Goal: Task Accomplishment & Management: Complete application form

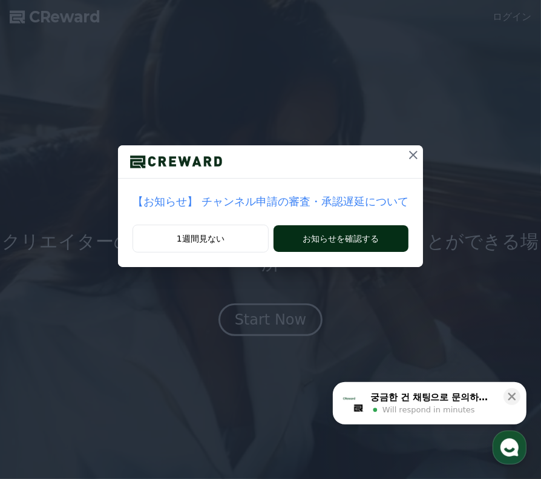
click at [312, 231] on button "お知らせを確認する" at bounding box center [341, 238] width 135 height 27
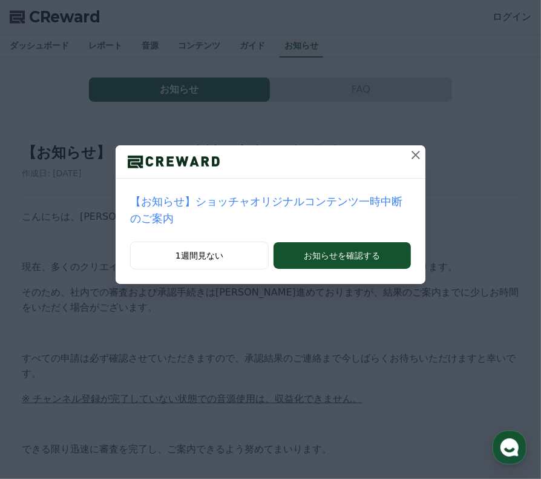
click at [409, 157] on icon at bounding box center [416, 155] width 15 height 15
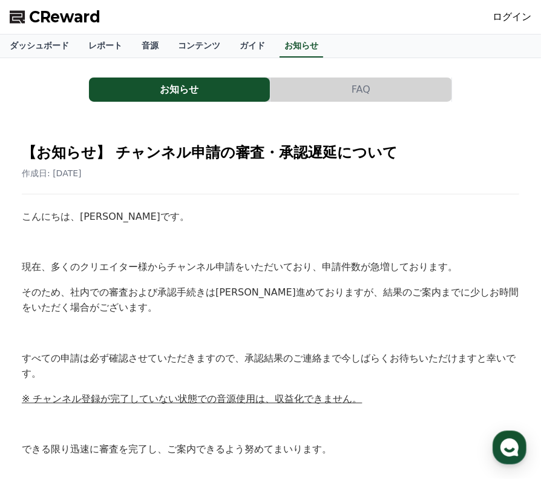
click at [520, 11] on link "ログイン" at bounding box center [512, 17] width 39 height 15
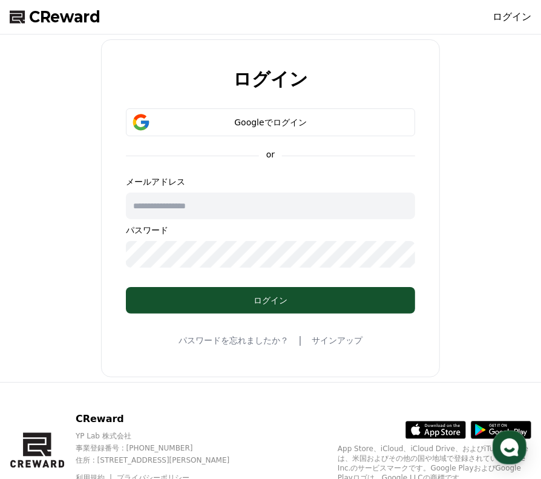
click at [327, 340] on link "サインアップ" at bounding box center [337, 340] width 51 height 12
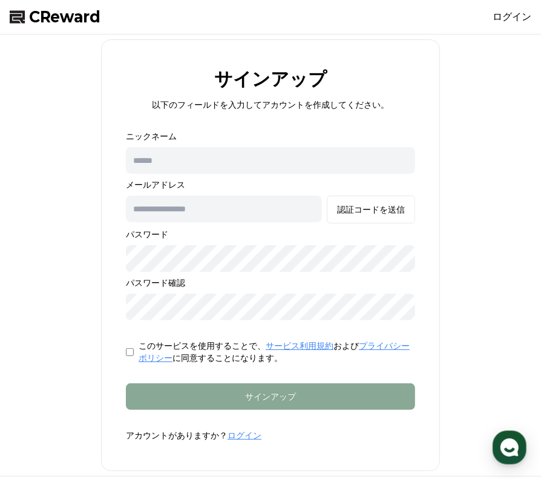
click at [182, 166] on input "text" at bounding box center [270, 160] width 289 height 27
type input "*"
type input "**"
type input "*"
type input "**********"
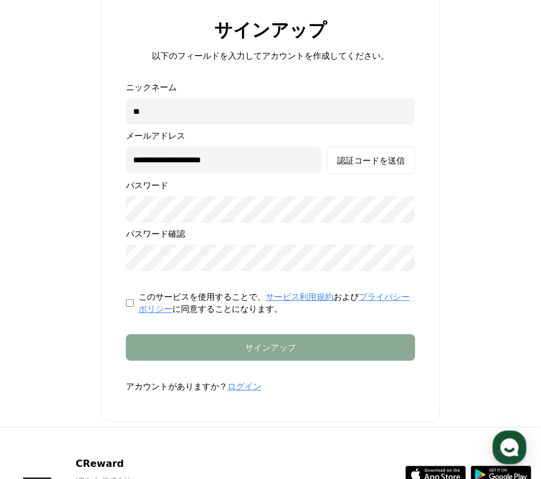
scroll to position [61, 0]
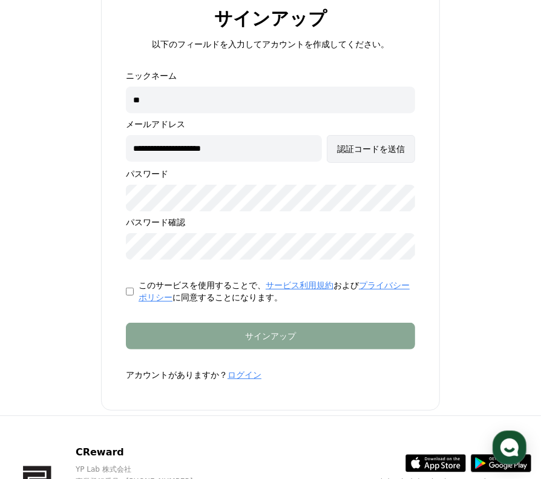
click at [387, 156] on button "認証コードを送信" at bounding box center [371, 149] width 88 height 28
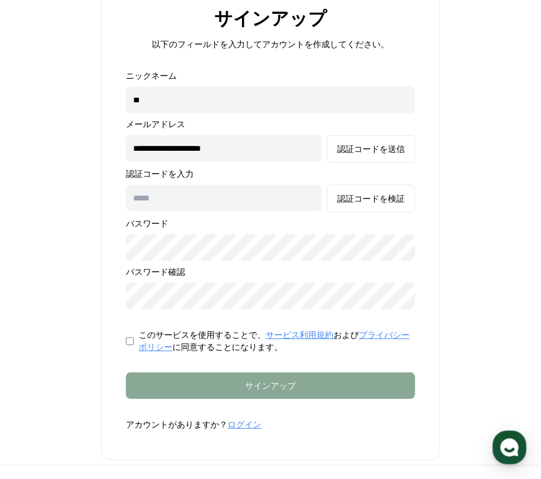
click at [208, 195] on input "text" at bounding box center [224, 198] width 196 height 27
type input "******"
click at [382, 194] on div "認証コードを検証" at bounding box center [371, 198] width 68 height 12
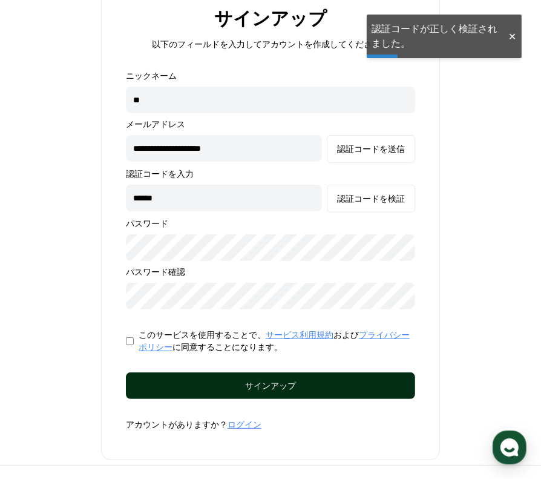
click at [264, 378] on button "サインアップ" at bounding box center [270, 385] width 289 height 27
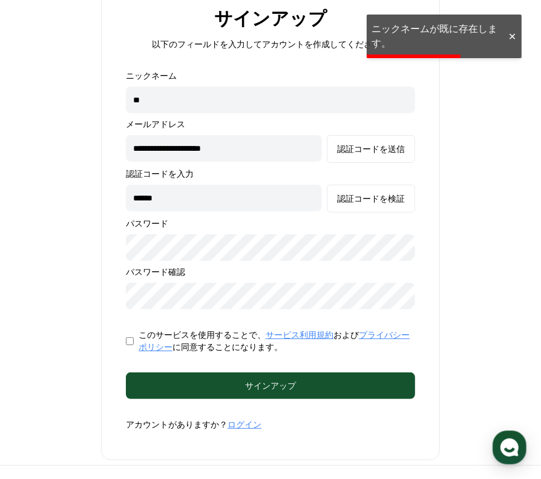
drag, startPoint x: 183, startPoint y: 98, endPoint x: -1, endPoint y: 42, distance: 191.6
click at [0, 42] on html "**********" at bounding box center [270, 277] width 541 height 676
type input "*"
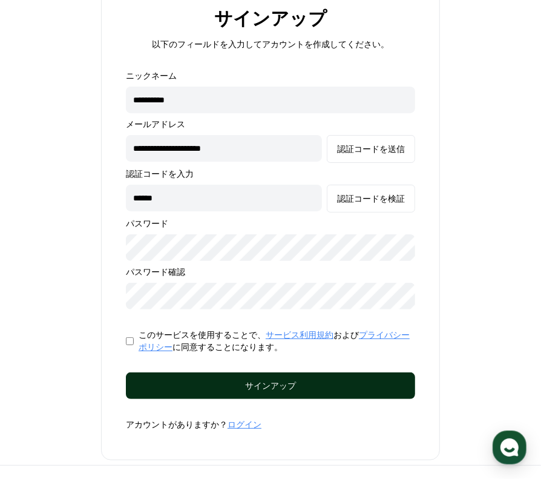
type input "**********"
click at [301, 387] on div "サインアップ" at bounding box center [270, 385] width 241 height 12
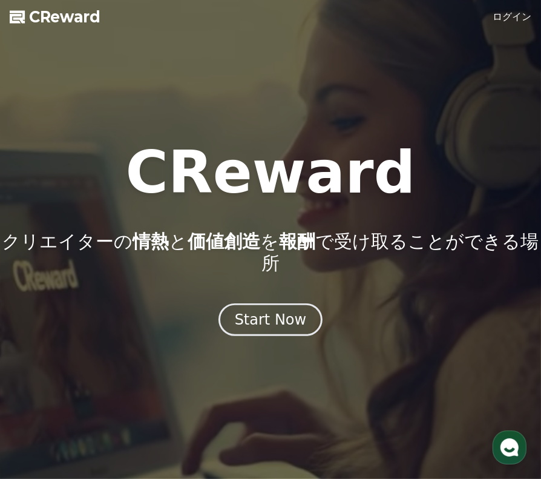
click at [519, 10] on link "ログイン" at bounding box center [512, 17] width 39 height 15
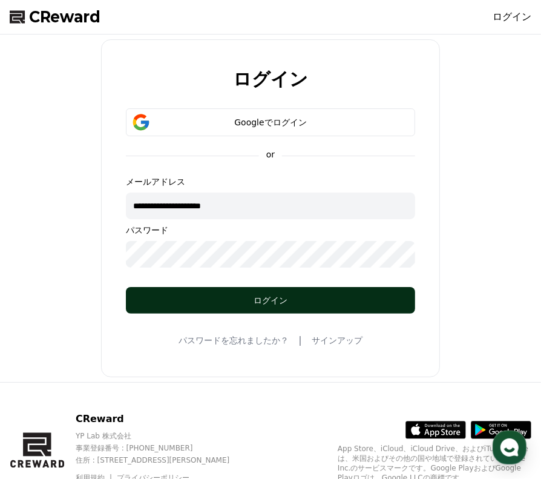
click at [264, 293] on button "ログイン" at bounding box center [270, 300] width 289 height 27
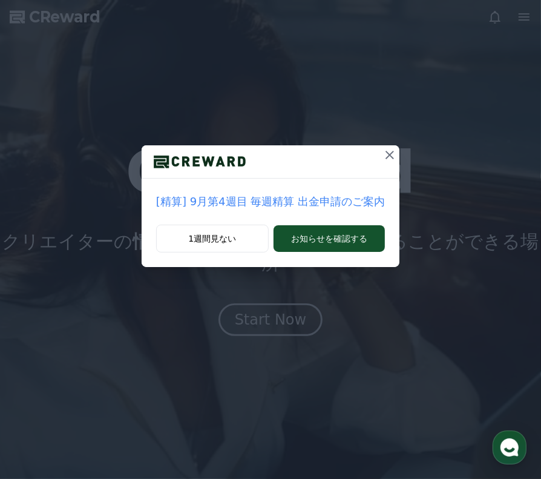
click at [383, 151] on icon at bounding box center [389, 155] width 15 height 15
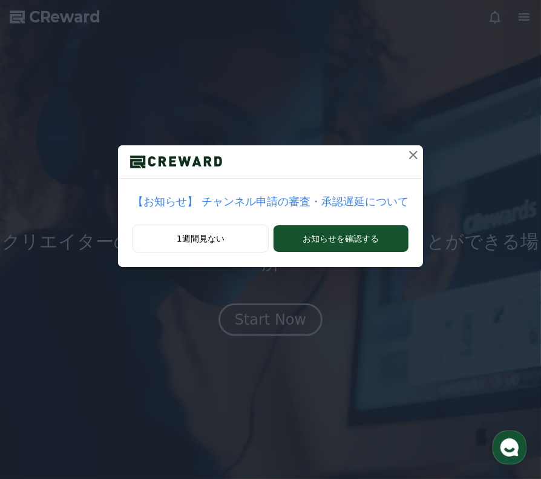
click at [409, 153] on icon at bounding box center [413, 155] width 8 height 8
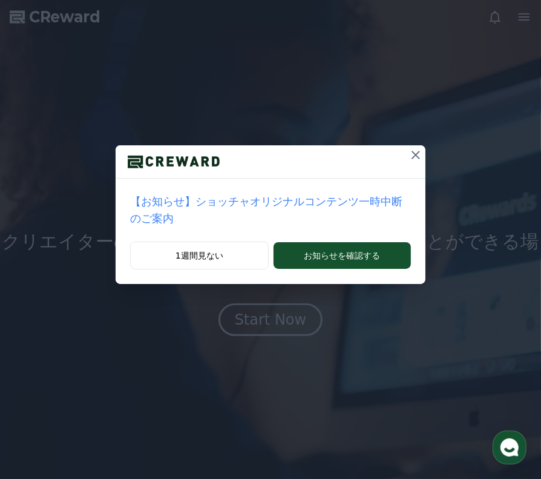
click at [409, 159] on icon at bounding box center [416, 155] width 15 height 15
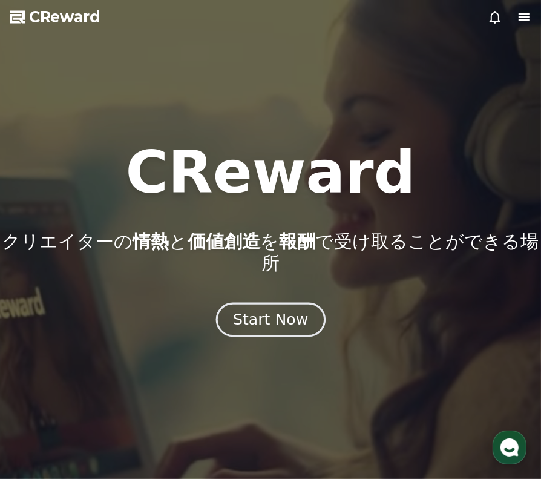
click at [268, 309] on div "Start Now" at bounding box center [270, 319] width 75 height 21
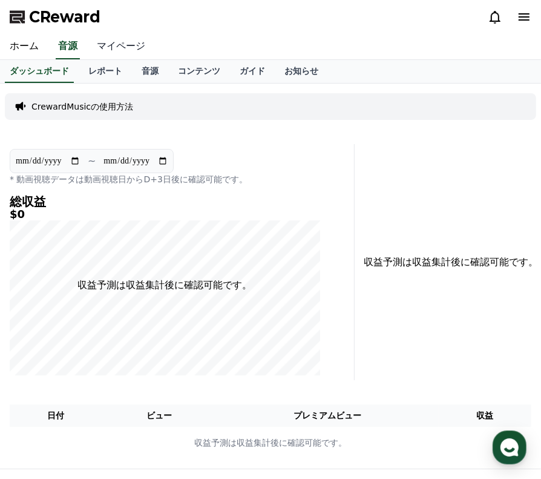
click at [114, 42] on link "マイページ" at bounding box center [121, 46] width 68 height 25
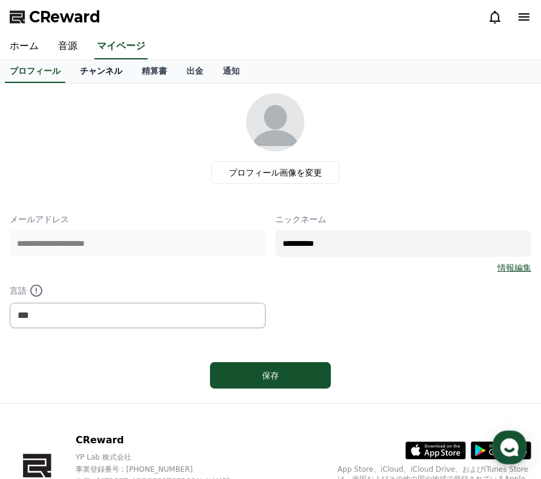
click at [81, 77] on link "チャンネル" at bounding box center [101, 71] width 62 height 23
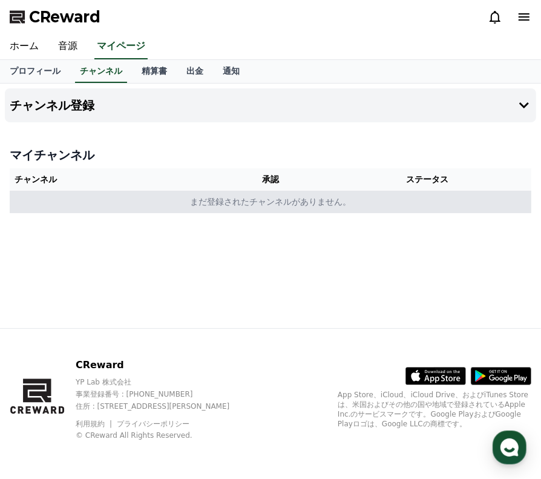
click at [290, 199] on td "まだ登録されたチャンネルがありません。" at bounding box center [271, 202] width 522 height 22
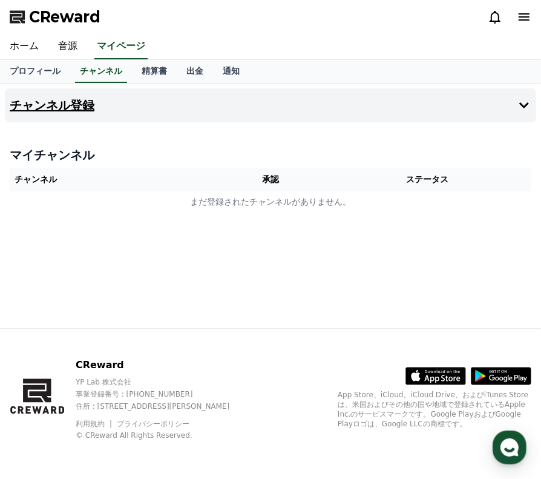
click at [534, 107] on button "チャンネル登録" at bounding box center [270, 105] width 531 height 34
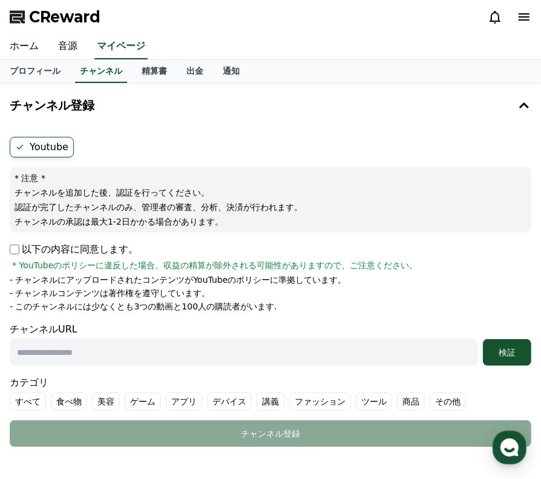
click at [17, 255] on p "以下の内容に同意します。" at bounding box center [74, 249] width 128 height 15
click at [12, 244] on p "以下の内容に同意します。" at bounding box center [74, 249] width 128 height 15
click at [85, 358] on input "text" at bounding box center [244, 352] width 468 height 27
paste input "**********"
type input "**********"
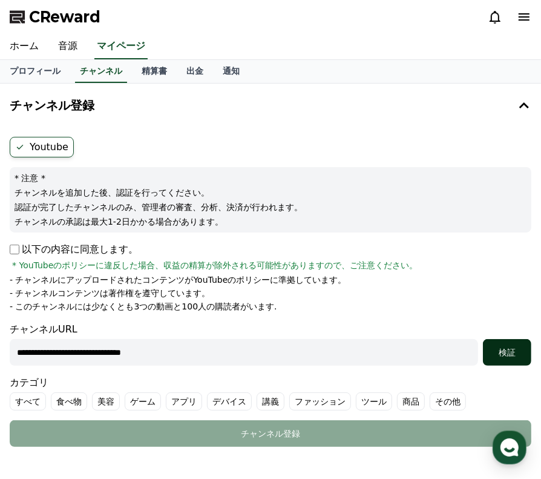
click at [501, 352] on div "検証" at bounding box center [507, 352] width 39 height 12
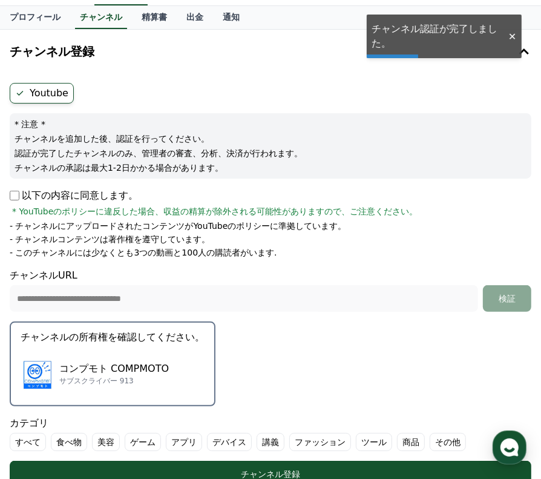
scroll to position [121, 0]
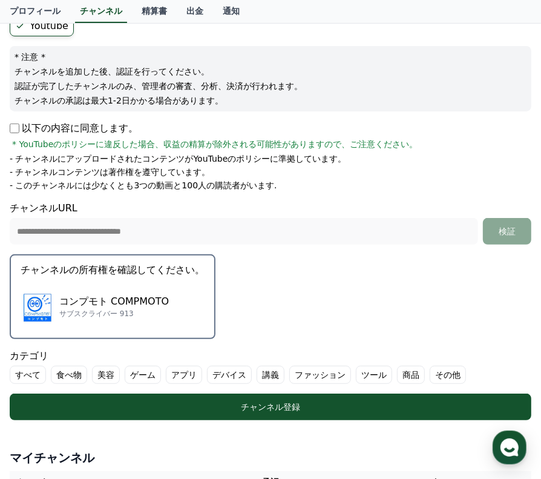
click at [109, 284] on div "コンプモト COMPMOTO サブスクライバー 913" at bounding box center [113, 306] width 184 height 48
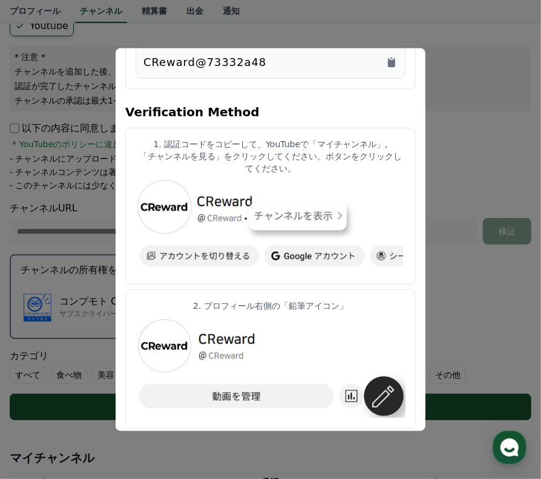
scroll to position [0, 0]
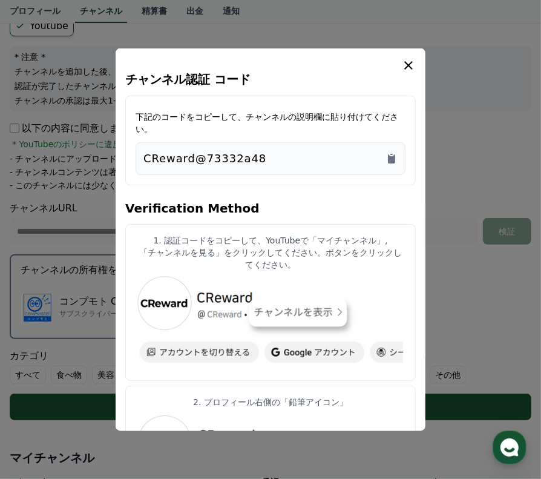
click at [269, 149] on div "CReward@73332a48" at bounding box center [270, 157] width 254 height 17
click at [396, 152] on icon "Copy to clipboard" at bounding box center [392, 158] width 12 height 12
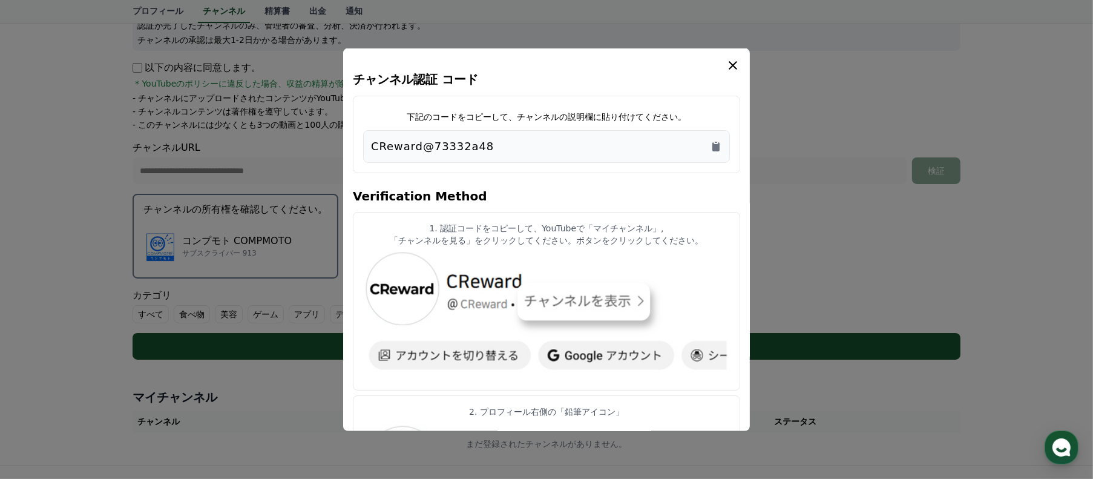
click at [540, 65] on icon "modal" at bounding box center [733, 64] width 15 height 15
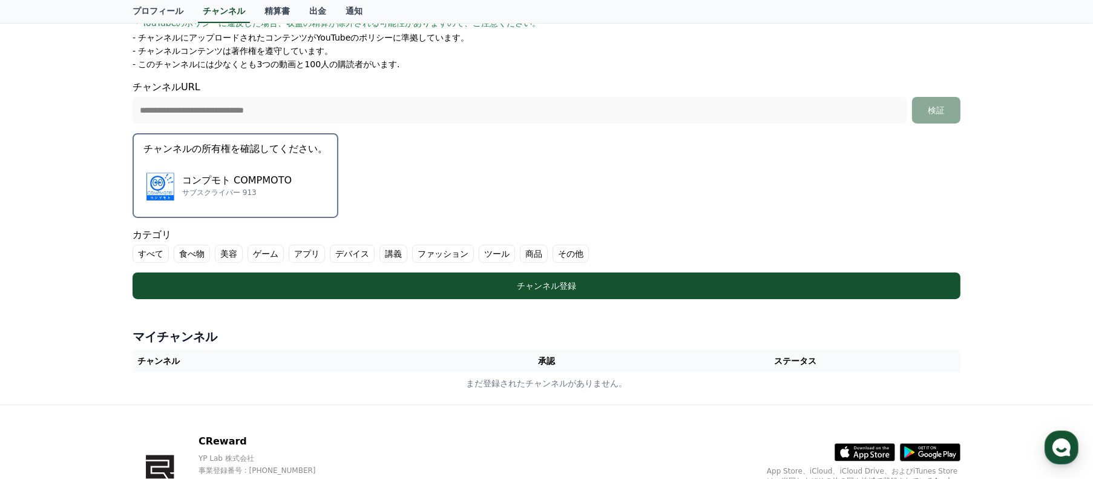
scroll to position [182, 0]
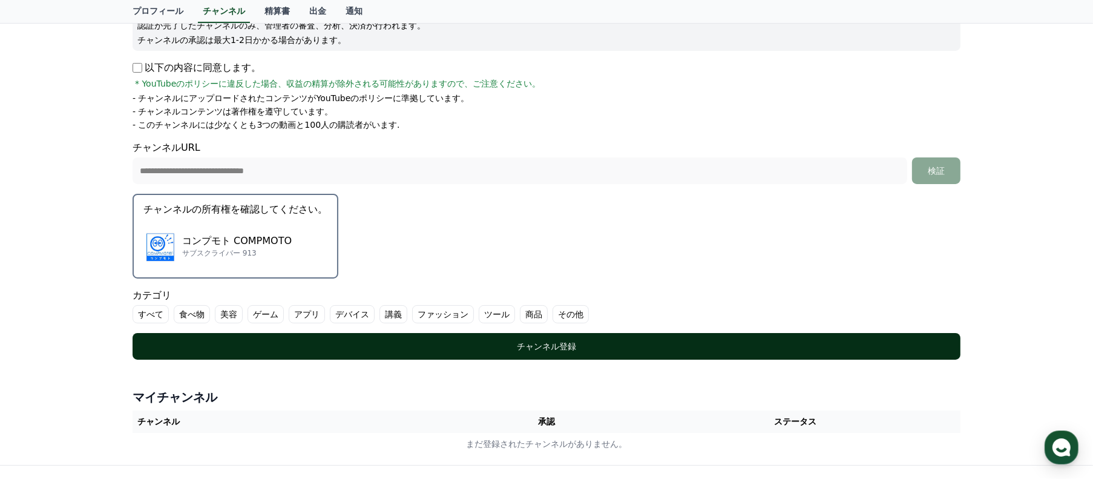
click at [504, 347] on div "チャンネル登録" at bounding box center [547, 346] width 780 height 12
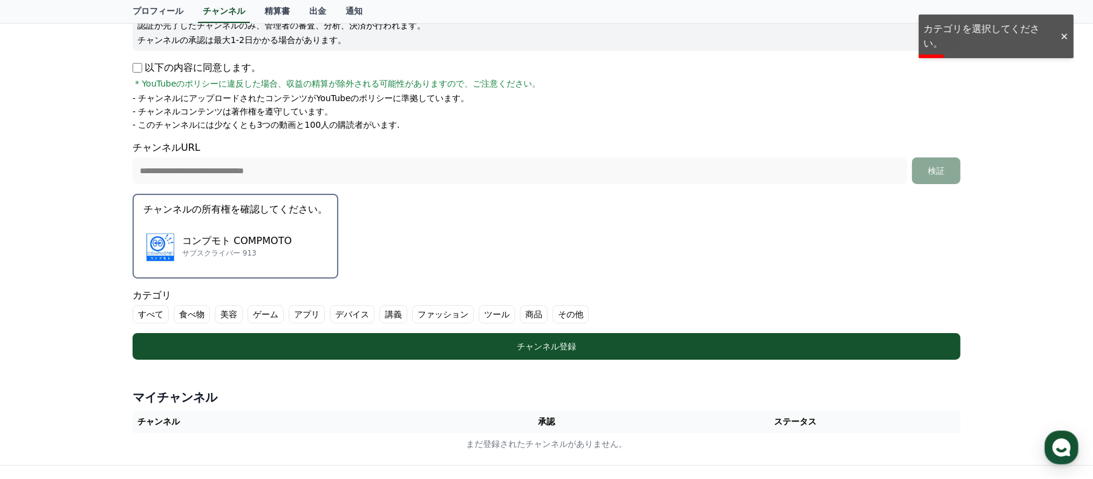
click at [520, 314] on label "商品" at bounding box center [534, 314] width 28 height 18
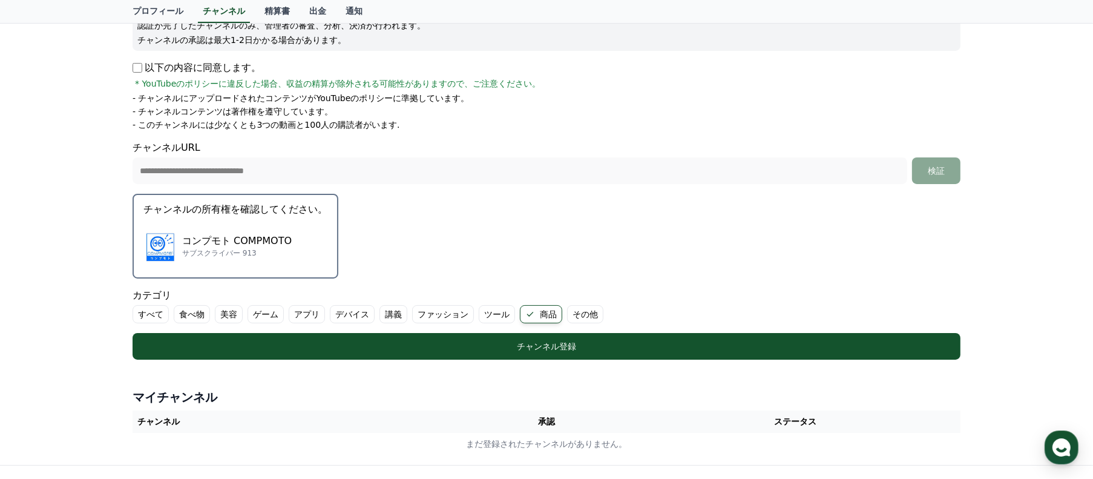
click at [540, 312] on label "その他" at bounding box center [585, 314] width 36 height 18
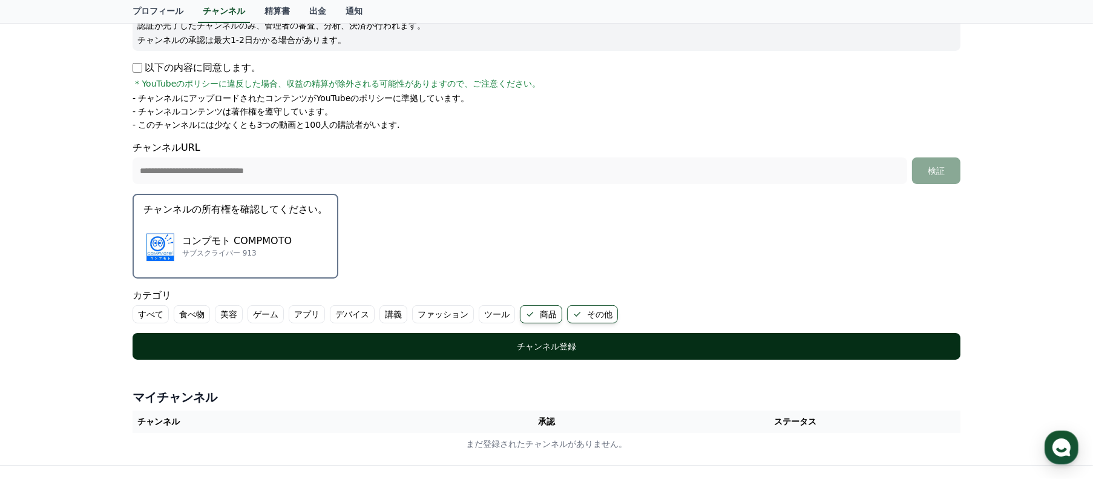
click at [510, 350] on div "チャンネル登録" at bounding box center [547, 346] width 780 height 12
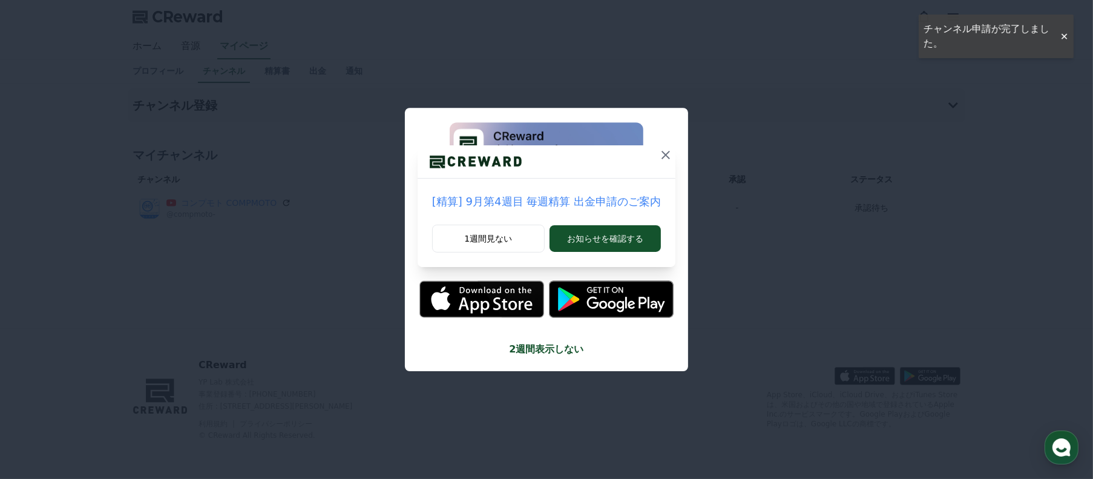
click at [660, 153] on icon at bounding box center [665, 155] width 15 height 15
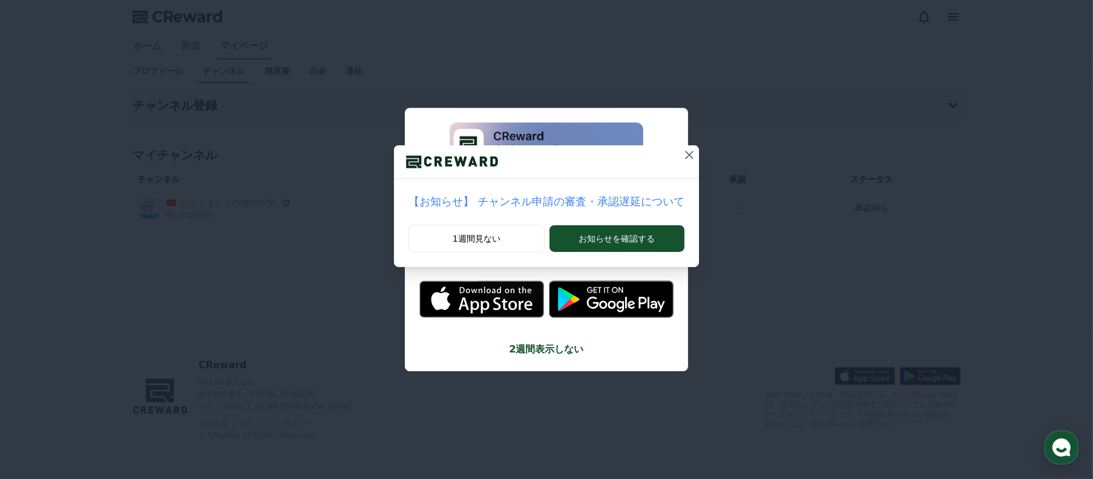
click at [682, 154] on icon at bounding box center [689, 155] width 15 height 15
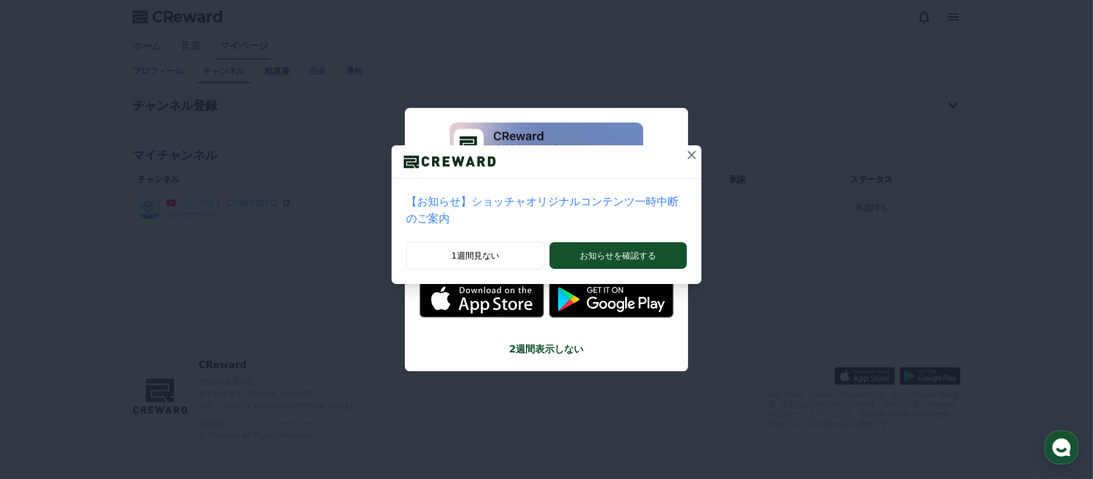
click at [688, 154] on icon at bounding box center [692, 155] width 8 height 8
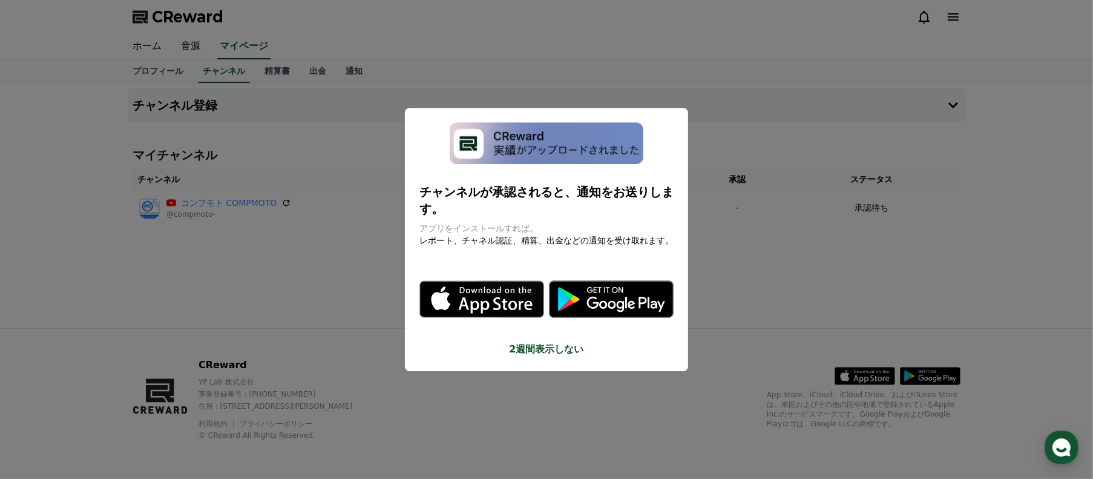
click at [757, 224] on button "close modal" at bounding box center [546, 239] width 1093 height 479
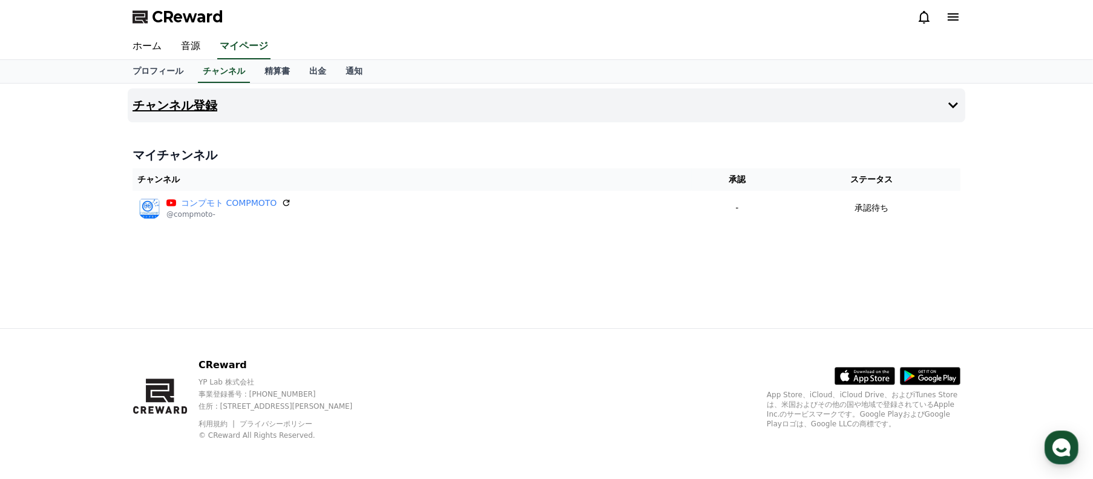
click at [151, 99] on h4 "チャンネル登録" at bounding box center [175, 105] width 85 height 13
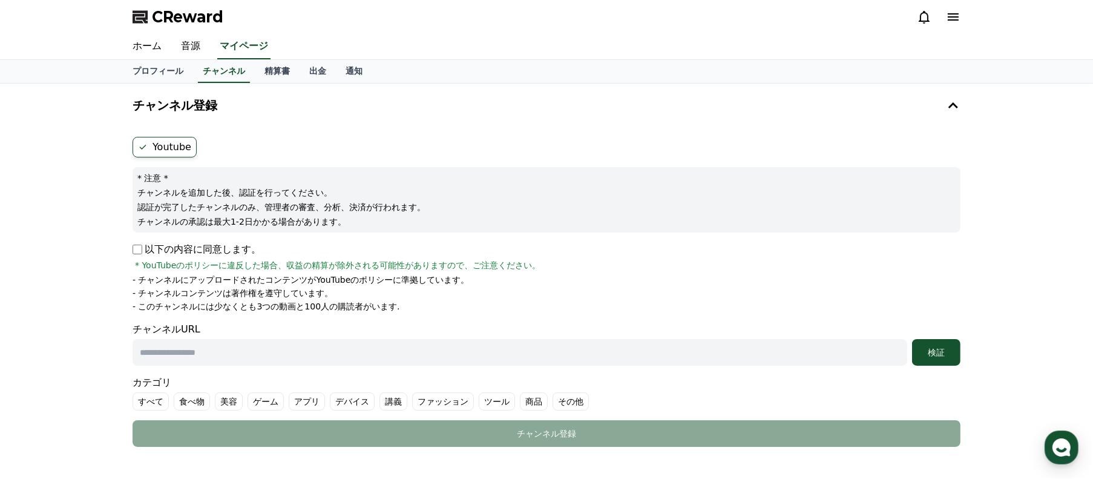
click at [182, 142] on label "Youtube" at bounding box center [165, 147] width 64 height 21
click at [234, 148] on ul "Youtube" at bounding box center [547, 147] width 828 height 21
click at [160, 142] on label "Youtube" at bounding box center [165, 147] width 64 height 21
click at [148, 144] on label "Youtube" at bounding box center [165, 147] width 64 height 21
click at [142, 146] on icon at bounding box center [143, 147] width 10 height 10
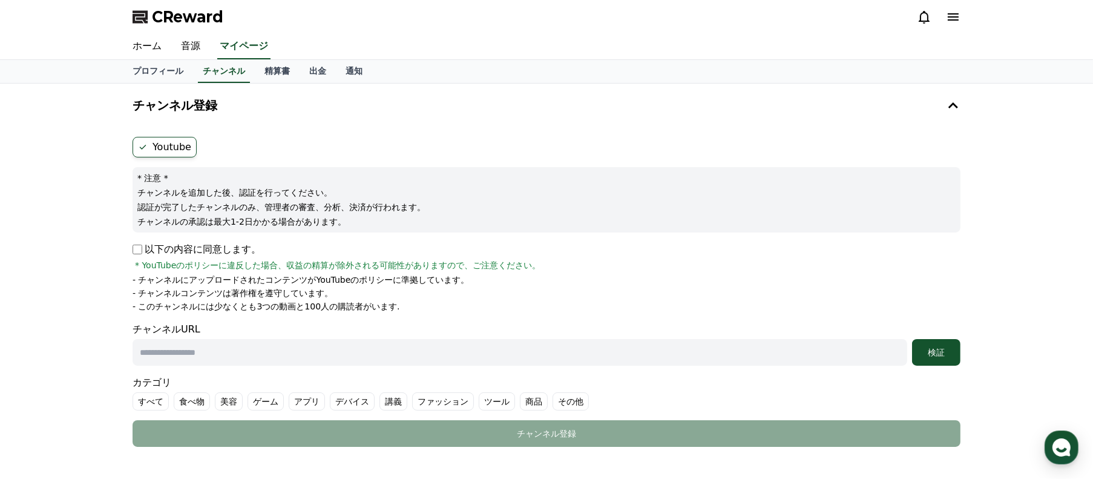
click at [142, 146] on icon at bounding box center [143, 147] width 10 height 10
click at [192, 45] on link "音源" at bounding box center [190, 46] width 39 height 25
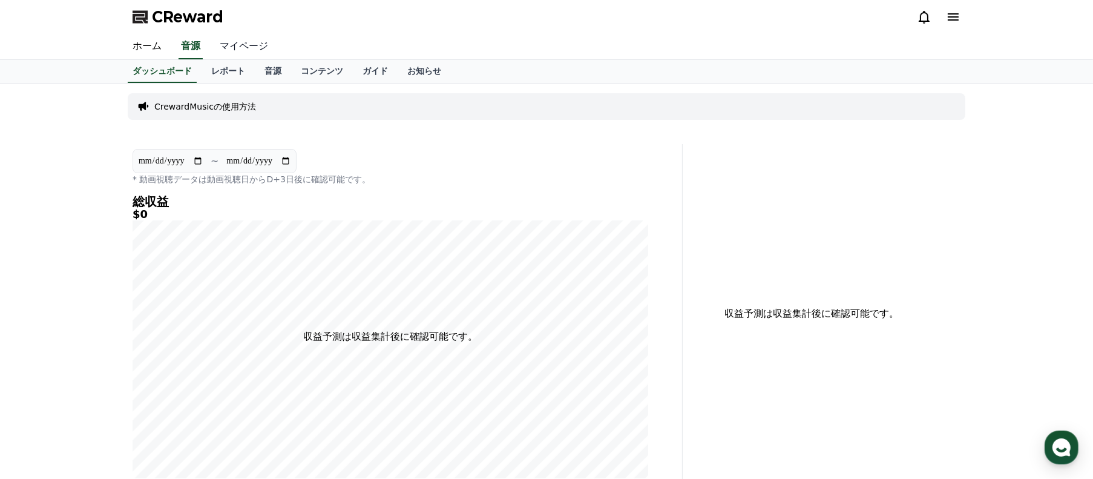
click at [226, 45] on link "マイページ" at bounding box center [244, 46] width 68 height 25
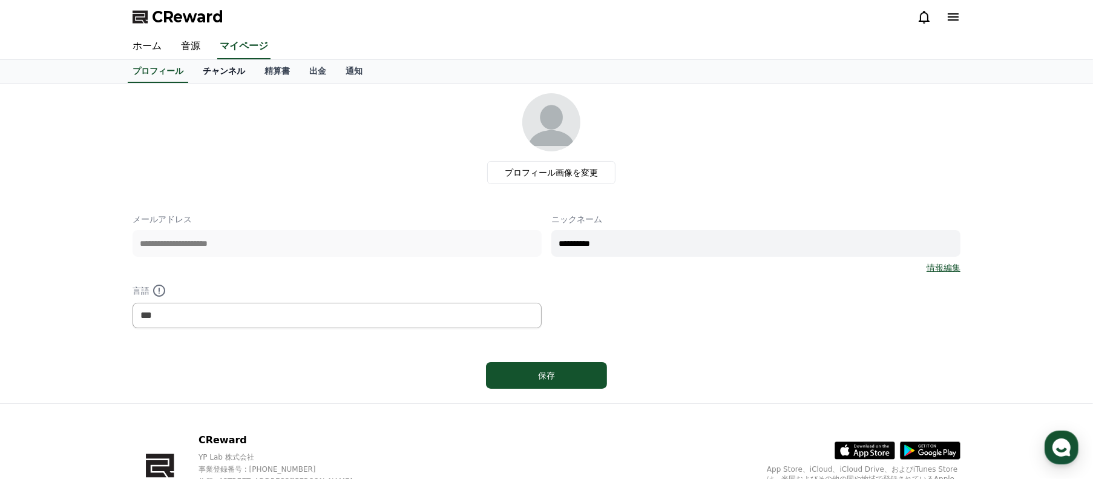
click at [204, 70] on link "チャンネル" at bounding box center [224, 71] width 62 height 23
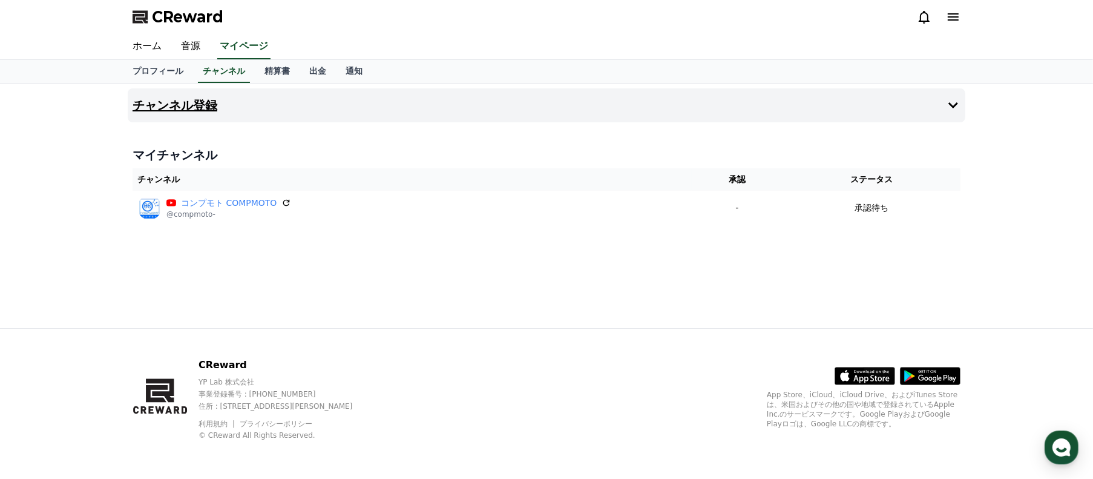
click at [192, 103] on h4 "チャンネル登録" at bounding box center [175, 105] width 85 height 13
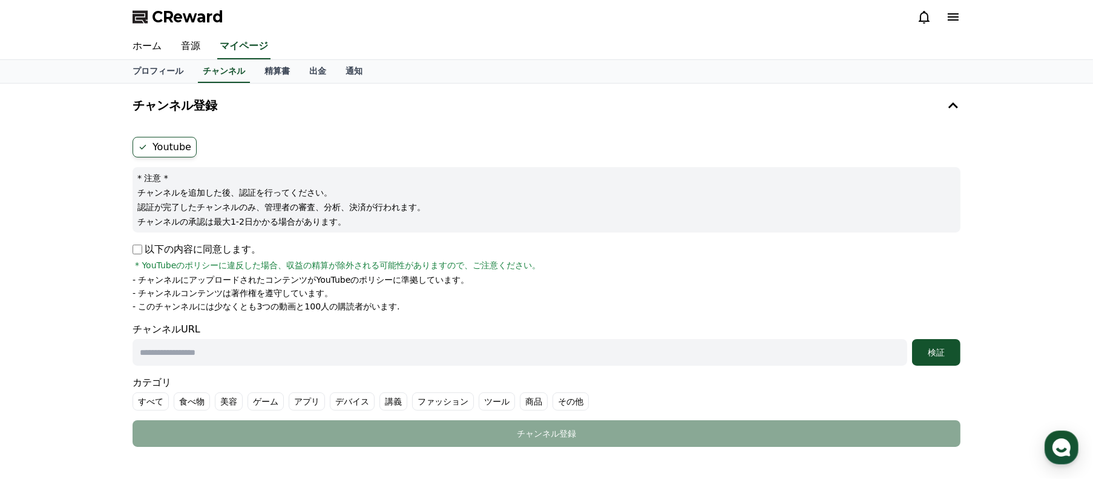
click at [140, 146] on icon at bounding box center [143, 147] width 7 height 5
click at [145, 47] on link "ホーム" at bounding box center [147, 46] width 48 height 25
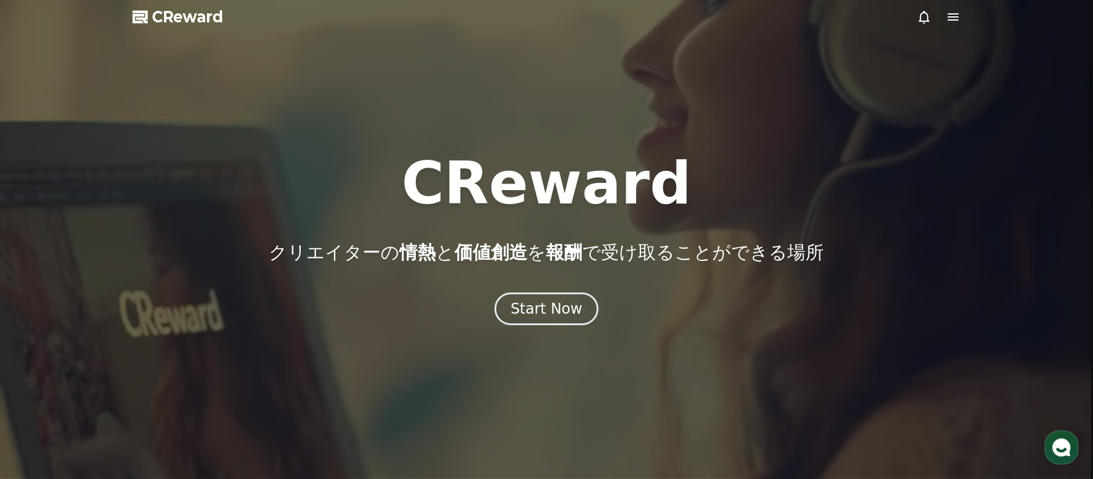
click at [950, 17] on icon at bounding box center [953, 16] width 11 height 7
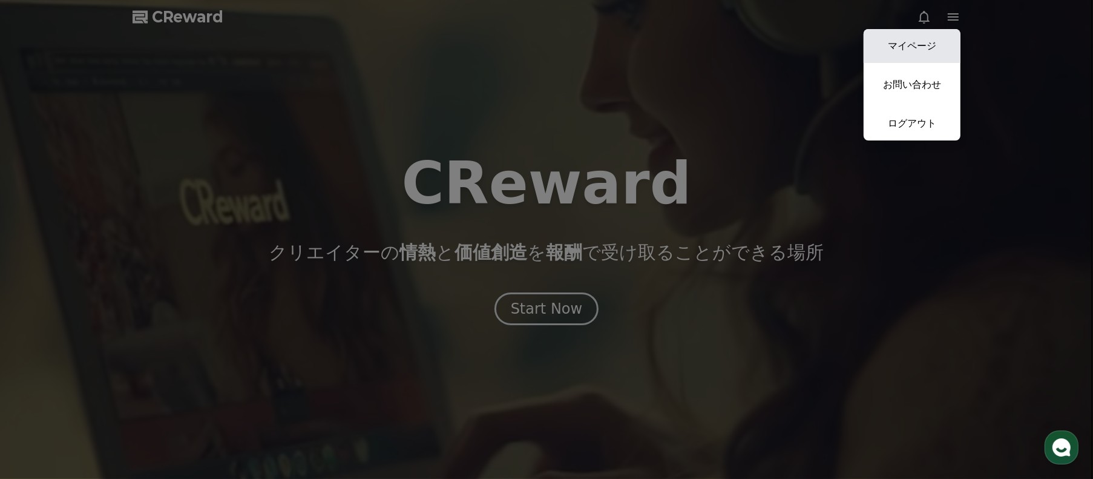
click at [907, 51] on link "マイページ" at bounding box center [912, 46] width 97 height 34
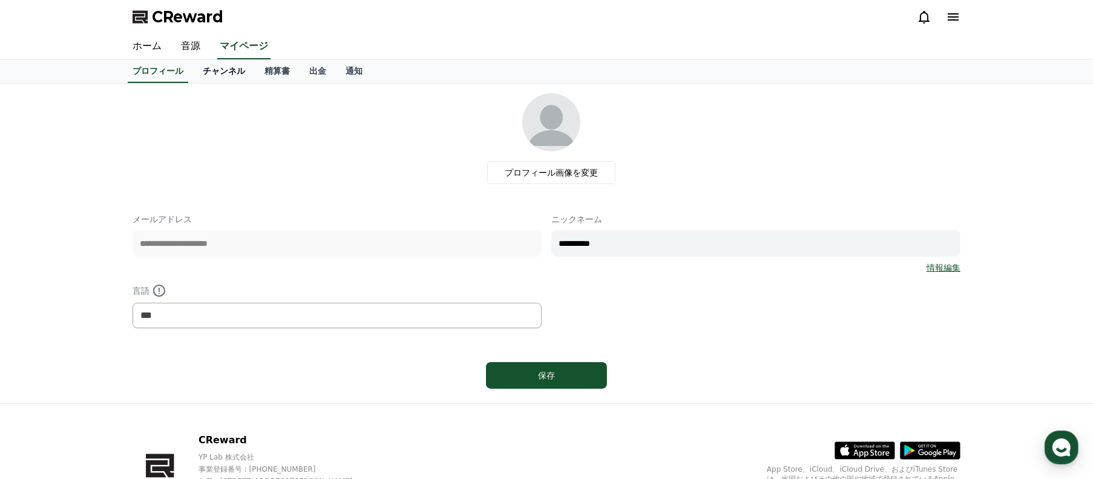
click at [207, 70] on link "チャンネル" at bounding box center [224, 71] width 62 height 23
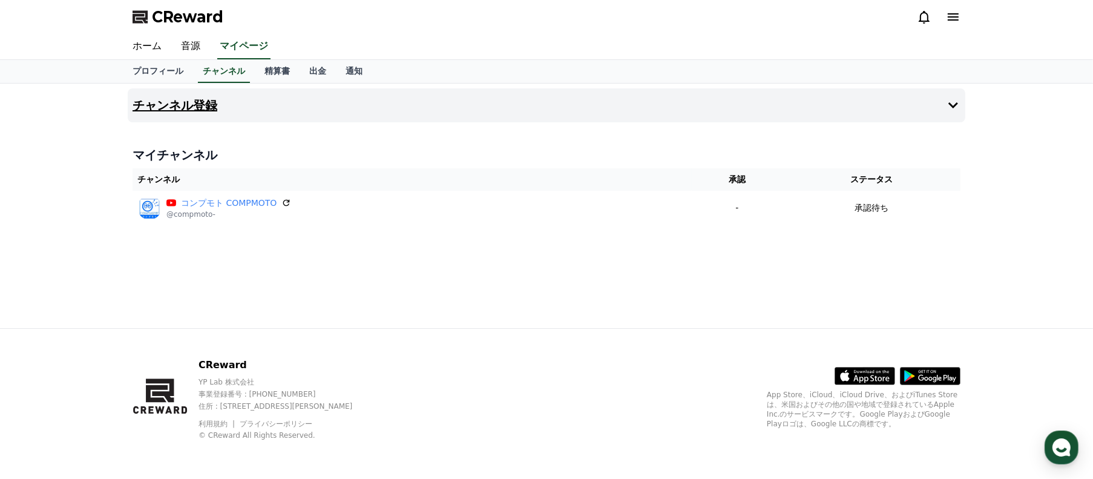
click at [470, 100] on button "チャンネル登録" at bounding box center [547, 105] width 838 height 34
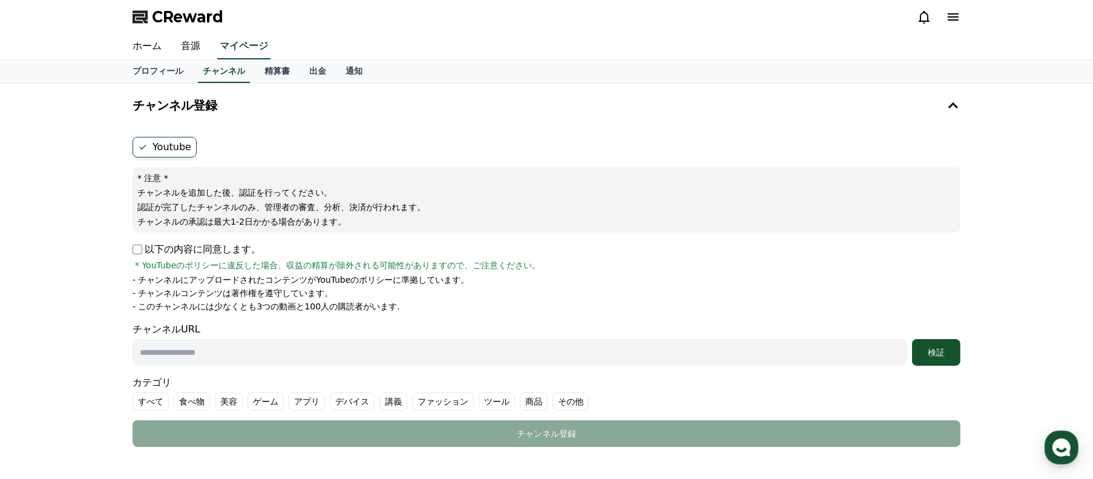
click at [953, 21] on icon at bounding box center [953, 17] width 15 height 15
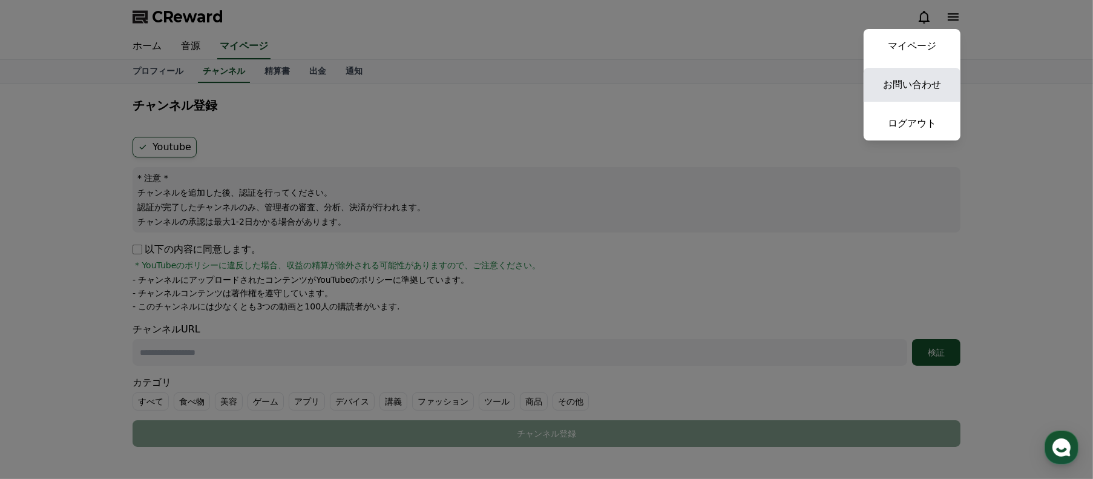
click at [901, 94] on link "お問い合わせ" at bounding box center [912, 85] width 97 height 34
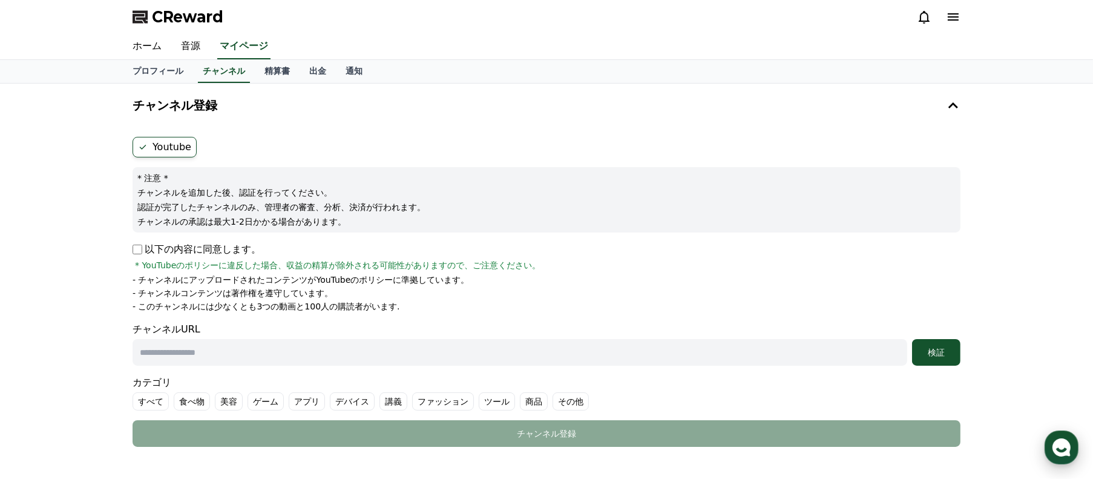
click at [1058, 450] on icon "button" at bounding box center [1062, 447] width 22 height 22
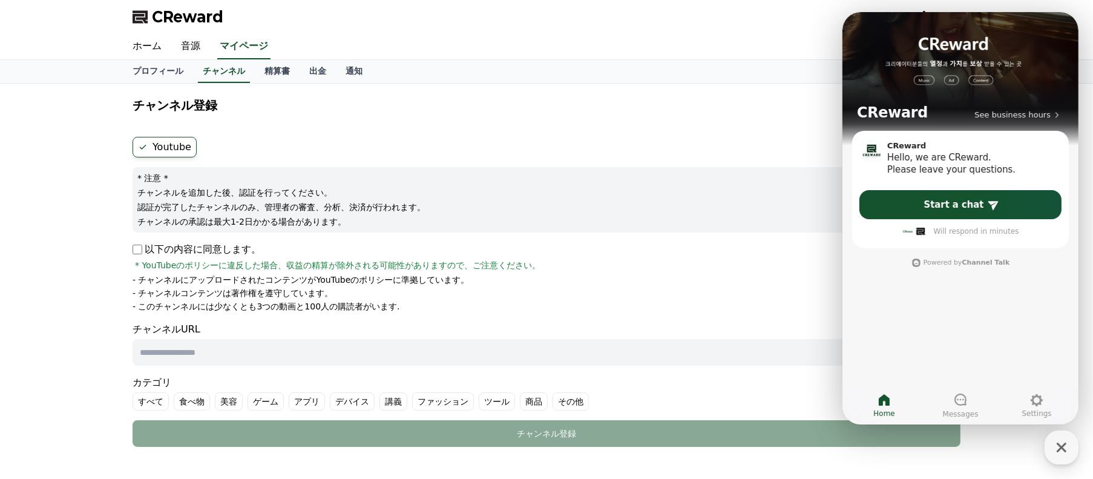
click at [792, 302] on li "- このチャンネルには少なくとも3つの動画と100人の購読者がいます." at bounding box center [547, 306] width 828 height 12
click at [1053, 441] on icon "button" at bounding box center [1062, 447] width 22 height 22
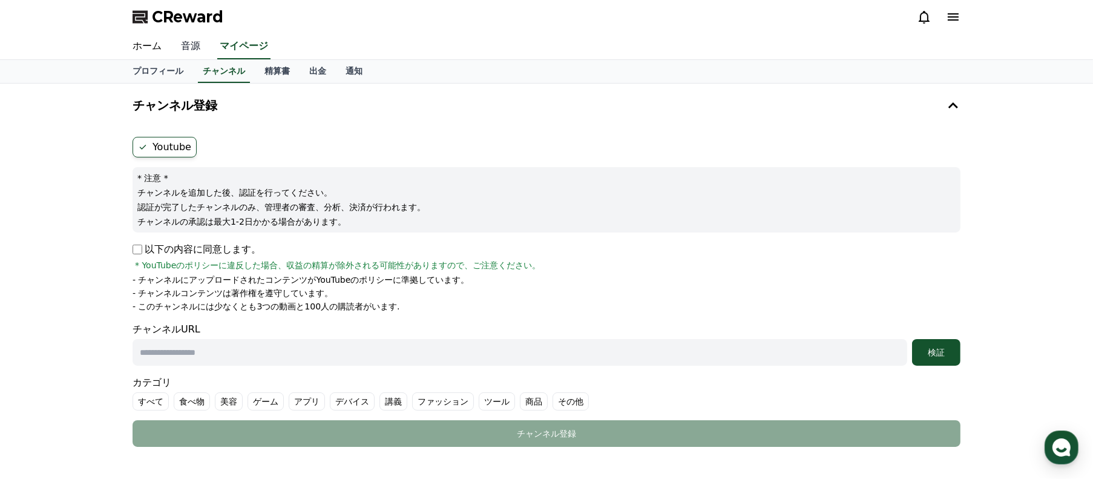
click at [186, 50] on link "音源" at bounding box center [190, 46] width 39 height 25
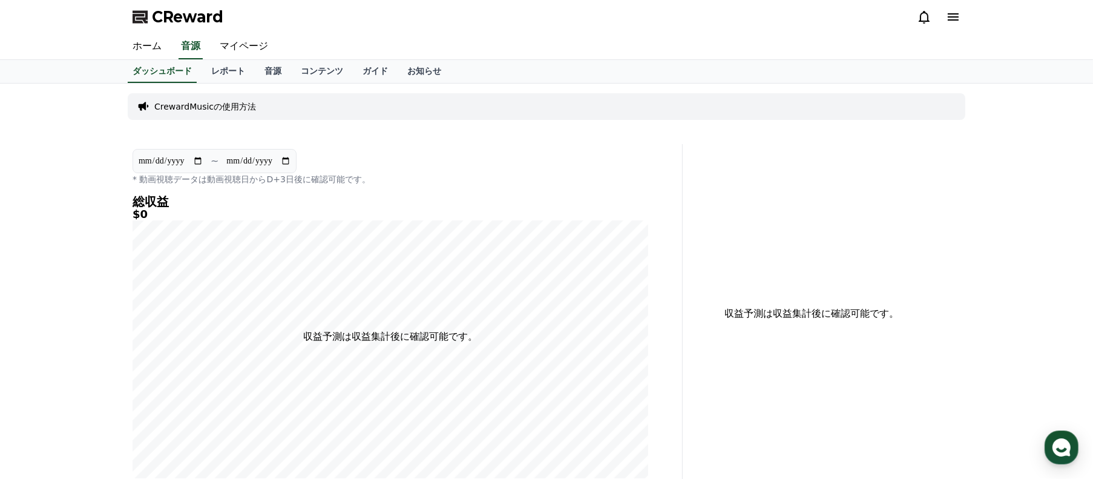
click at [212, 111] on p "CrewardMusicの使用方法" at bounding box center [205, 106] width 102 height 12
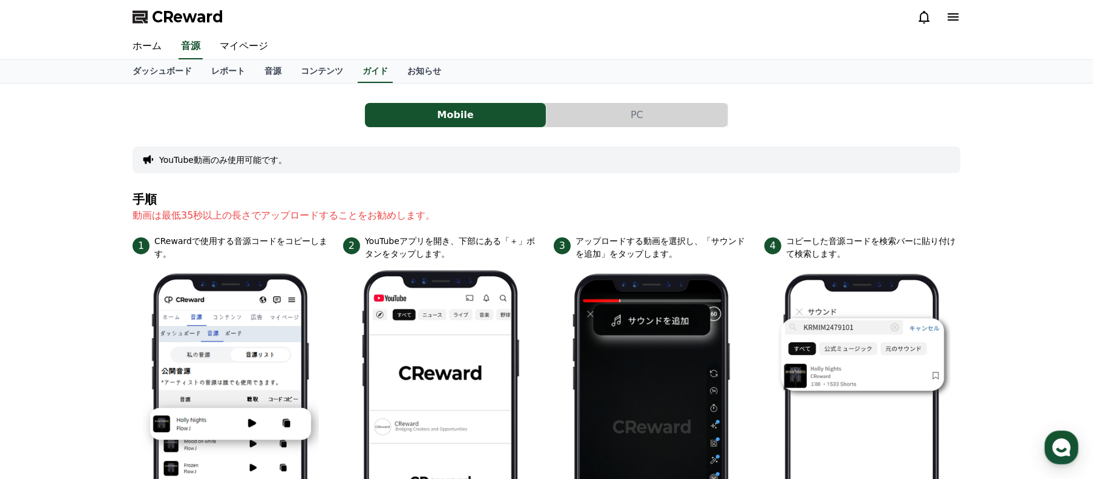
click at [252, 162] on button "YouTube動画のみ使用可能です。" at bounding box center [223, 160] width 128 height 12
click at [252, 166] on div "YouTube動画のみ使用可能です。" at bounding box center [547, 159] width 828 height 27
click at [627, 113] on button "PC" at bounding box center [637, 115] width 181 height 24
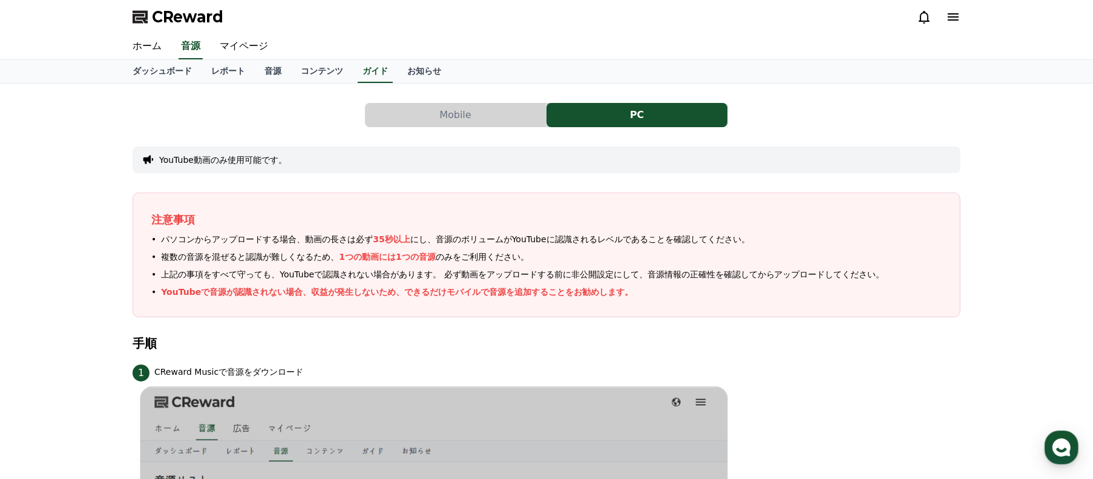
click at [147, 155] on icon at bounding box center [148, 160] width 12 height 12
drag, startPoint x: 147, startPoint y: 155, endPoint x: 166, endPoint y: 153, distance: 18.9
click at [147, 155] on icon at bounding box center [148, 160] width 12 height 12
click at [150, 47] on link "ホーム" at bounding box center [147, 46] width 48 height 25
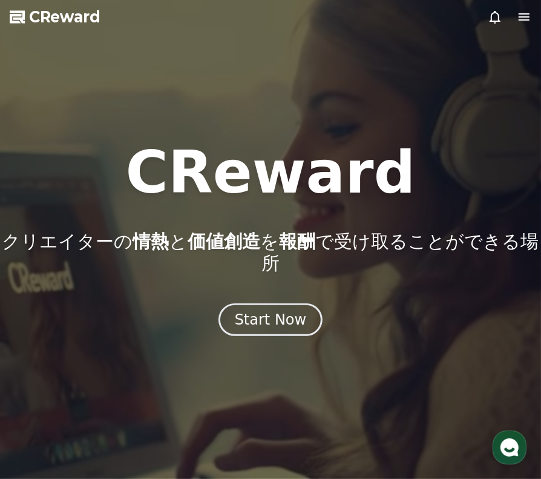
click at [520, 15] on icon at bounding box center [524, 17] width 15 height 15
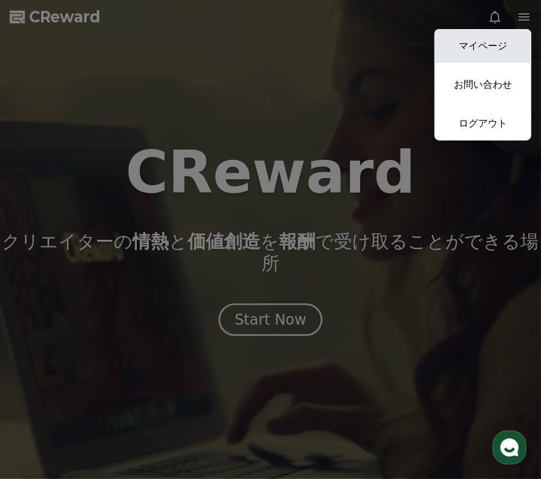
click at [496, 52] on link "マイページ" at bounding box center [483, 46] width 97 height 34
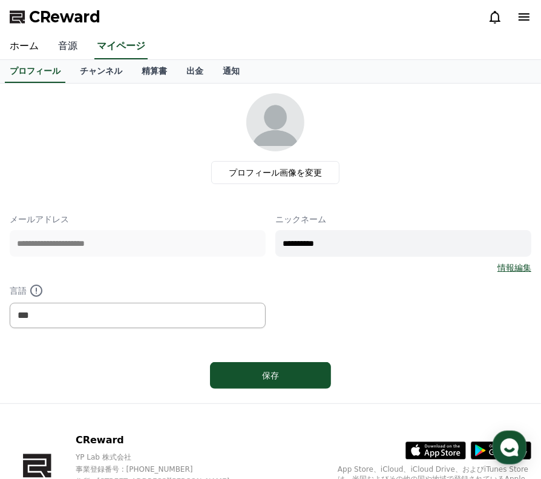
click at [61, 44] on link "音源" at bounding box center [67, 46] width 39 height 25
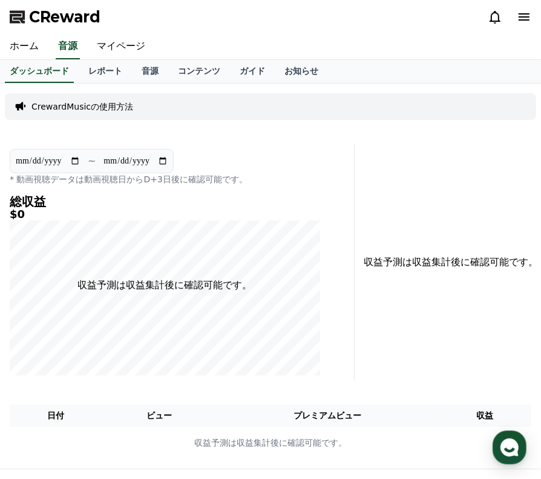
click at [99, 109] on p "CrewardMusicの使用方法" at bounding box center [82, 106] width 102 height 12
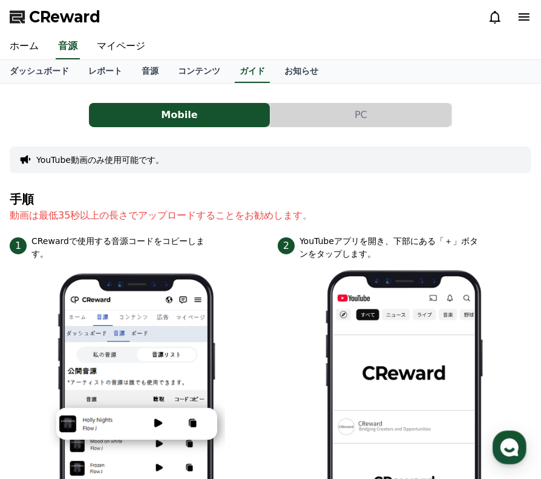
click at [118, 160] on button "YouTube動画のみ使用可能です。" at bounding box center [100, 160] width 128 height 12
click at [82, 161] on button "YouTube動画のみ使用可能です。" at bounding box center [100, 160] width 128 height 12
click at [495, 16] on icon at bounding box center [495, 17] width 15 height 15
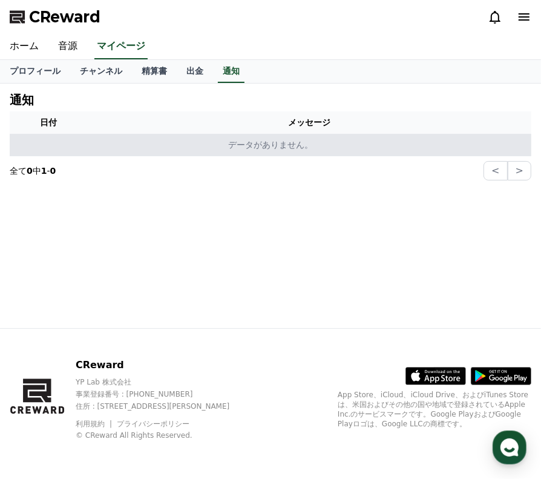
click at [214, 139] on p "データがありません。" at bounding box center [271, 145] width 512 height 13
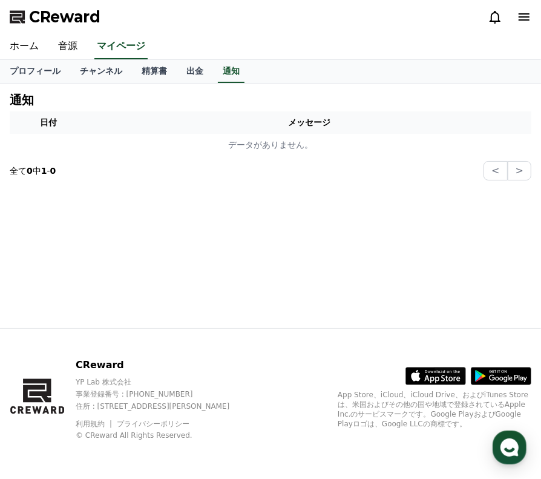
click at [496, 23] on icon at bounding box center [495, 17] width 15 height 15
click at [525, 21] on icon at bounding box center [524, 17] width 15 height 15
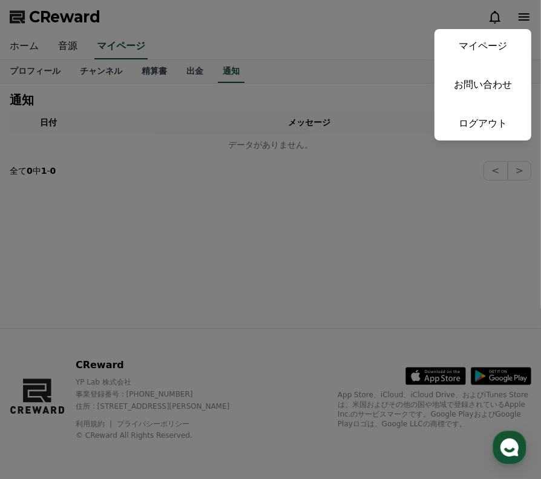
click at [25, 50] on button "close" at bounding box center [270, 239] width 541 height 479
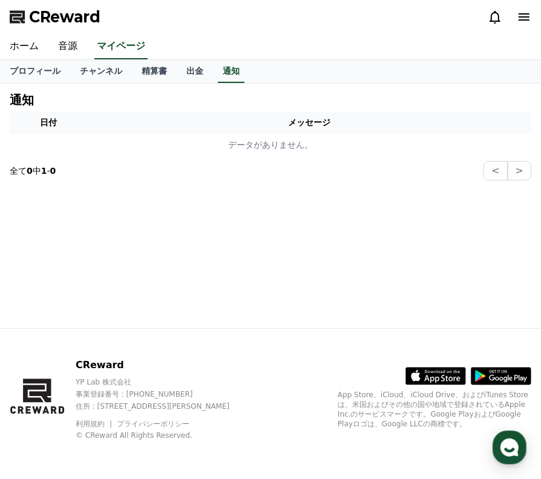
click at [57, 20] on span "CReward" at bounding box center [64, 16] width 71 height 19
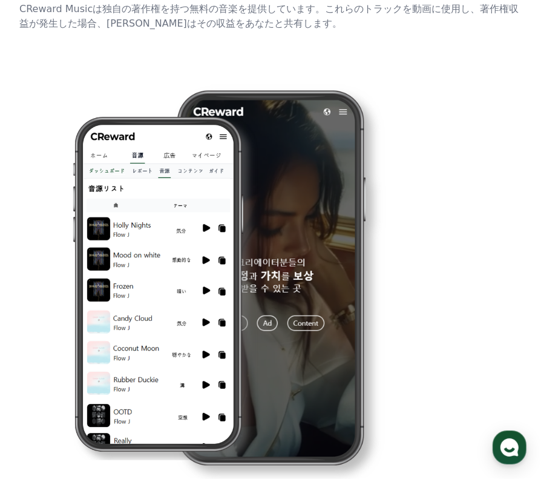
scroll to position [484, 0]
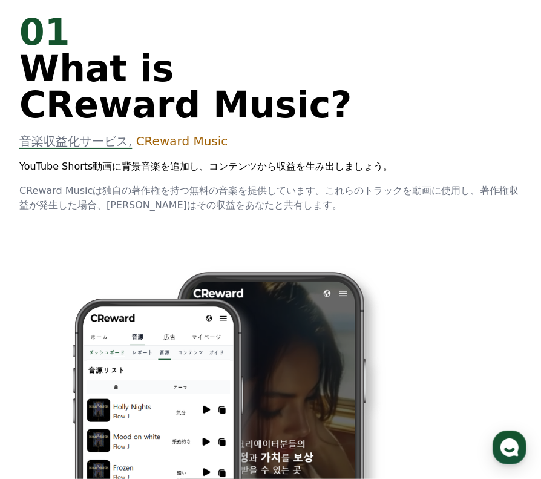
drag, startPoint x: 218, startPoint y: 204, endPoint x: 16, endPoint y: 164, distance: 206.6
click at [16, 164] on div "01 What is CReward Music? 音楽収益化サービス, CReward Music YouTube Shorts動画に背景音楽を追加し、コン…" at bounding box center [270, 358] width 541 height 726
copy div "YouTube Shorts動画に背景音楽を追加し、コンテンツから収益を生み出しましょう。 CReward Musicは独自の著作権を持つ無料の音楽を提供して…"
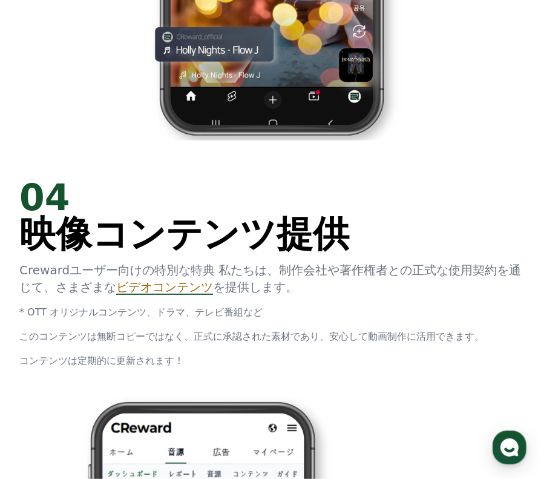
scroll to position [2421, 0]
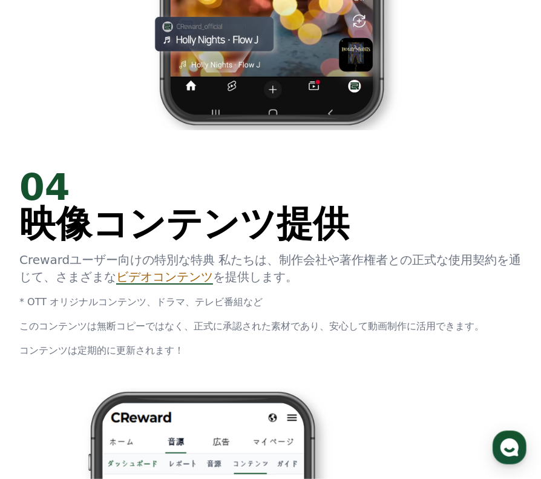
click at [230, 321] on span "このコンテンツは無断コピーではなく、正式に承認された素材であり、安心して動画制作に活用できます。" at bounding box center [251, 325] width 465 height 11
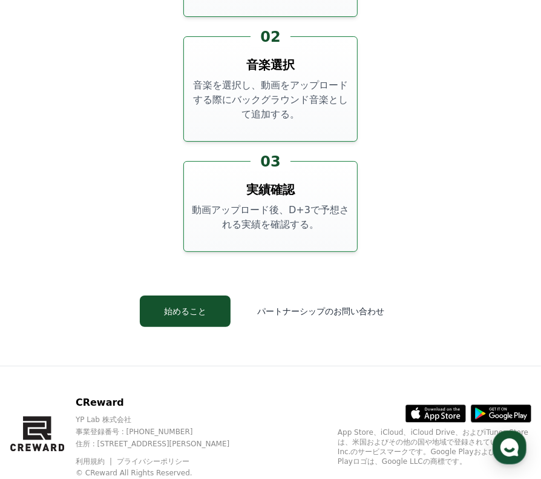
scroll to position [4238, 0]
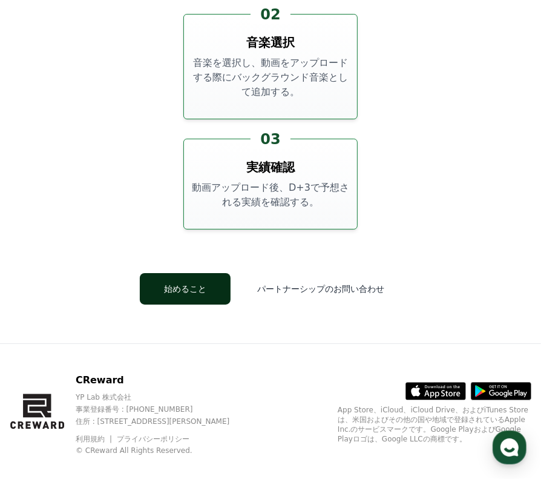
click at [209, 273] on button "始めること" at bounding box center [185, 288] width 91 height 31
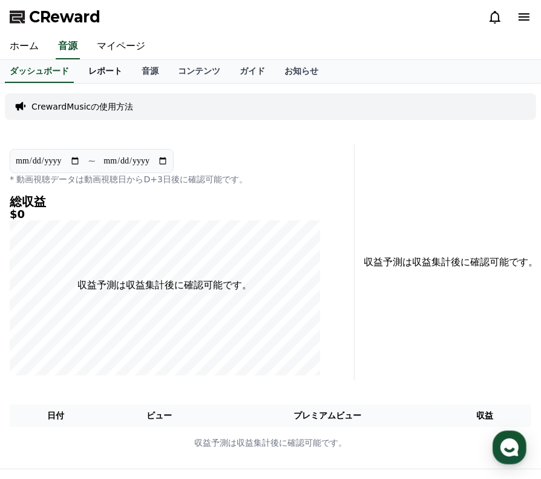
click at [79, 70] on link "レポート" at bounding box center [105, 71] width 53 height 23
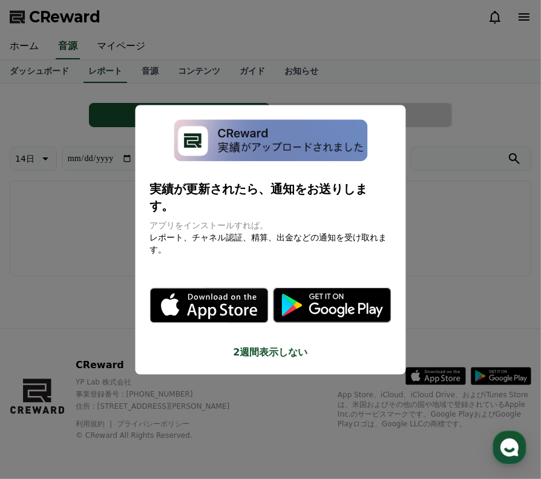
click at [116, 214] on button "close modal" at bounding box center [270, 239] width 541 height 479
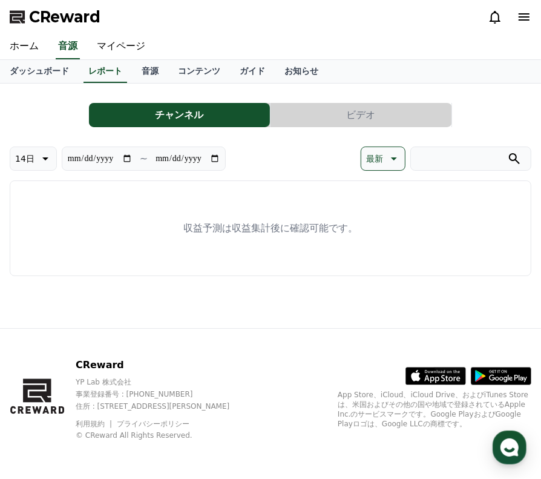
click at [343, 108] on button "ビデオ" at bounding box center [361, 115] width 181 height 24
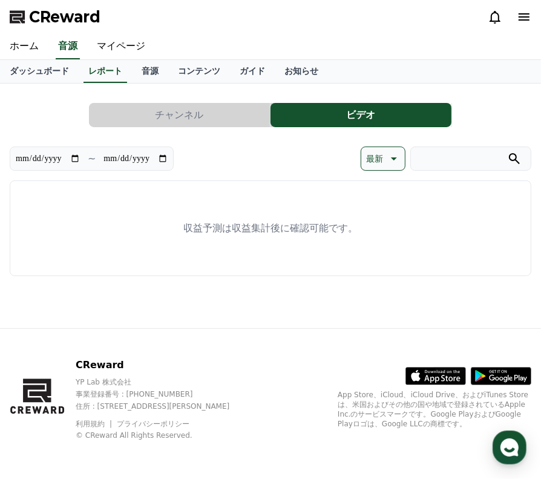
click at [152, 116] on button "チャンネル" at bounding box center [179, 115] width 181 height 24
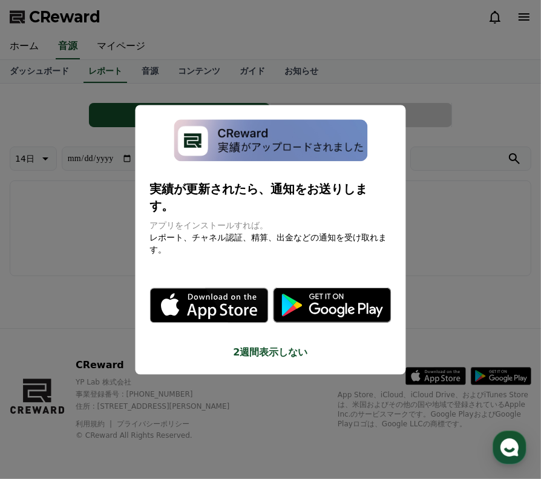
click at [470, 261] on button "close modal" at bounding box center [270, 239] width 541 height 479
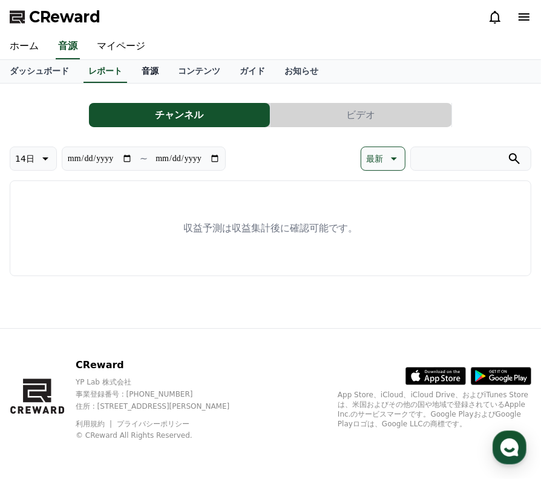
click at [132, 68] on link "音源" at bounding box center [150, 71] width 36 height 23
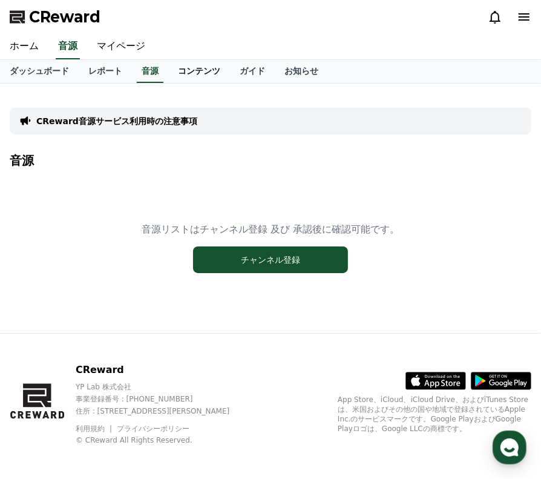
click at [168, 69] on link "コンテンツ" at bounding box center [199, 71] width 62 height 23
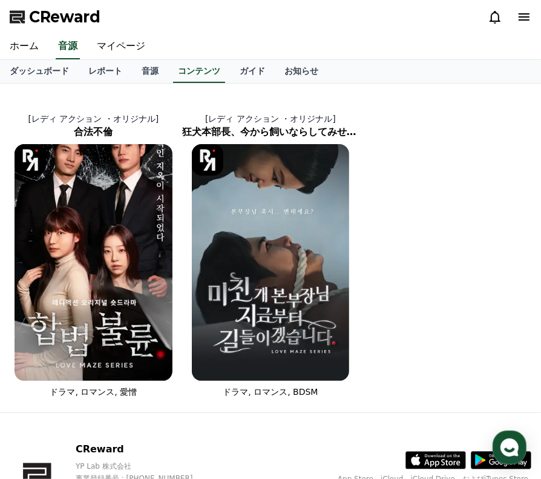
click at [527, 16] on icon at bounding box center [524, 16] width 11 height 7
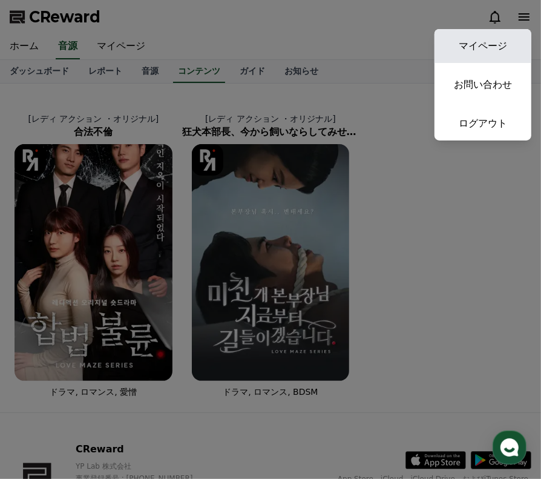
click at [482, 56] on link "マイページ" at bounding box center [483, 46] width 97 height 34
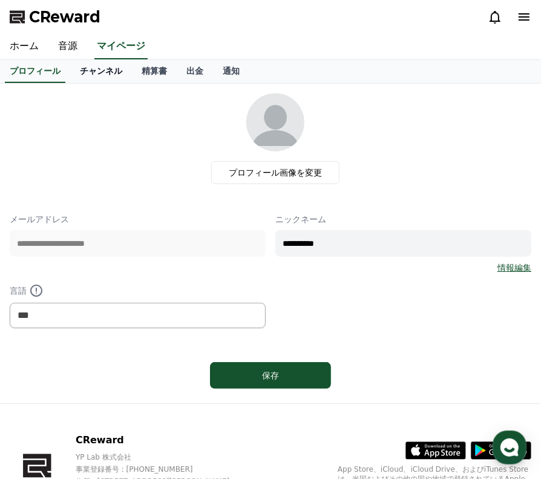
click at [88, 74] on link "チャンネル" at bounding box center [101, 71] width 62 height 23
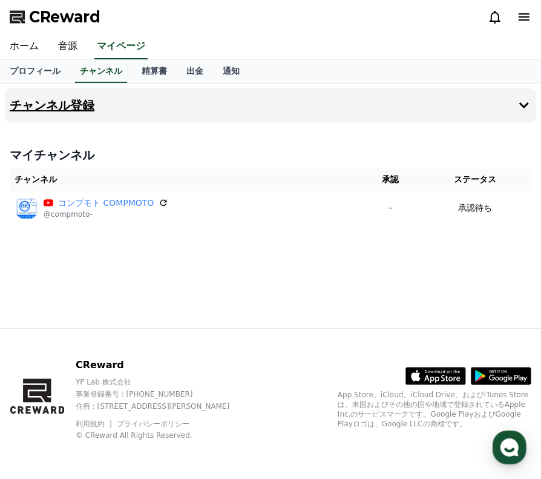
click at [137, 101] on button "チャンネル登録" at bounding box center [270, 105] width 531 height 34
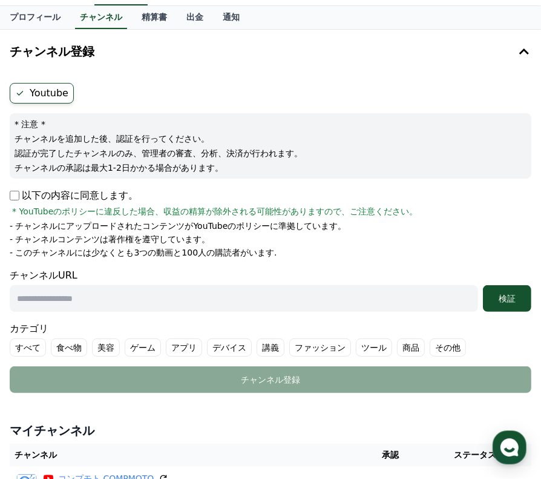
scroll to position [53, 0]
